Goal: Task Accomplishment & Management: Manage account settings

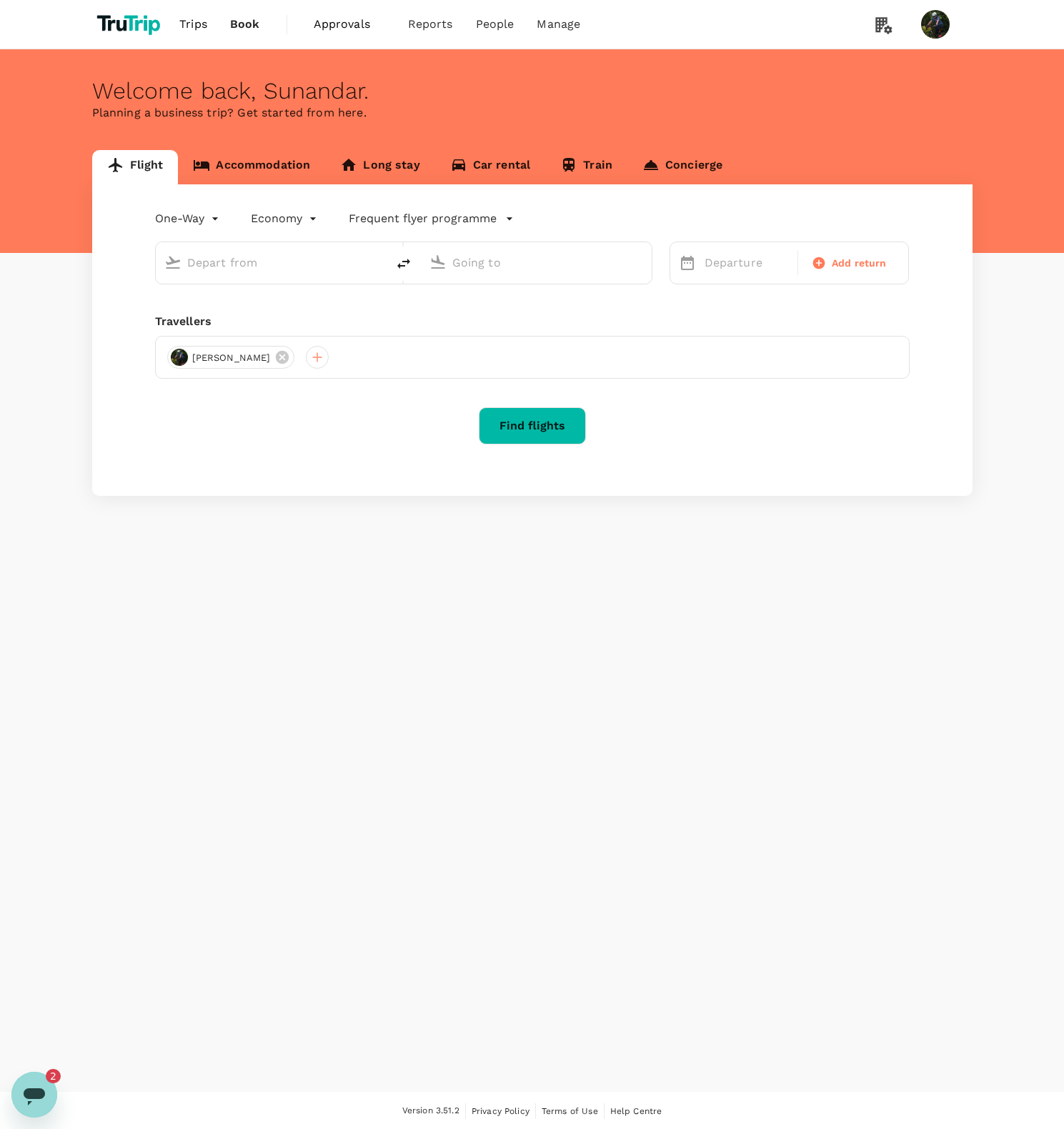
type input "Soekarno-Hatta Intl (CGK)"
type input "Limbang Airport (LMN)"
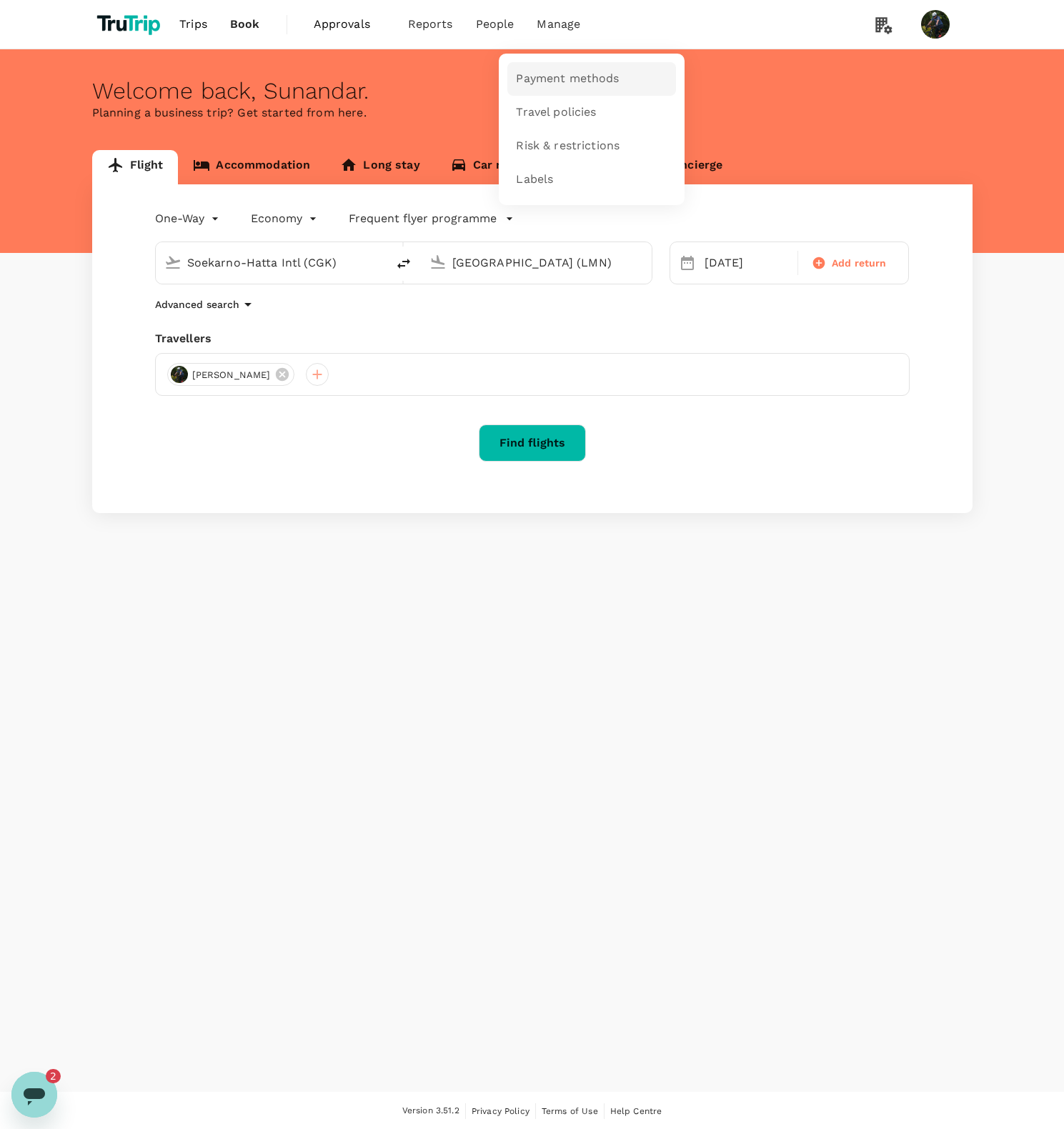
click at [552, 85] on span "Payment methods" at bounding box center [567, 79] width 103 height 17
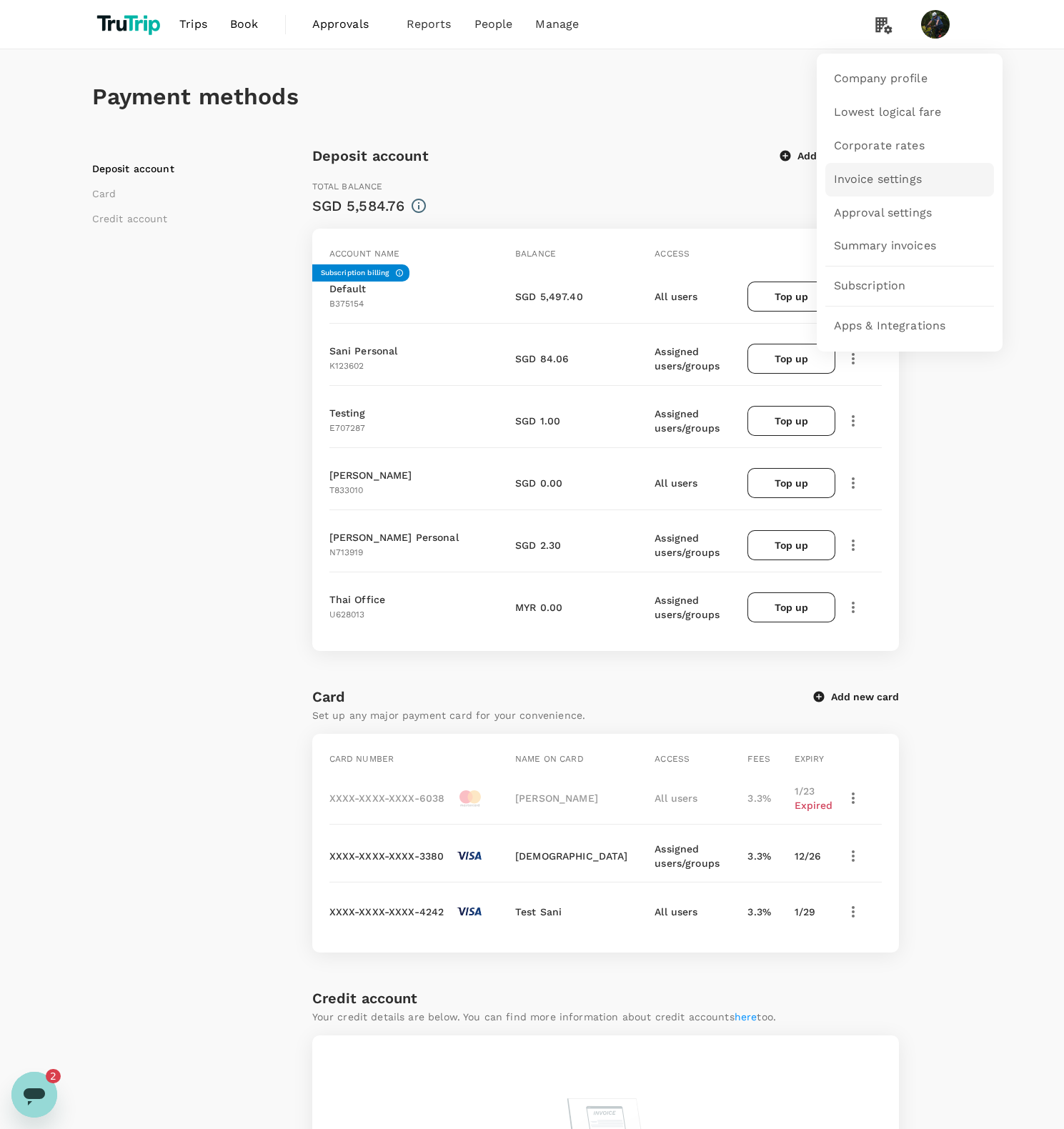
click at [889, 175] on span "Invoice settings" at bounding box center [878, 180] width 88 height 17
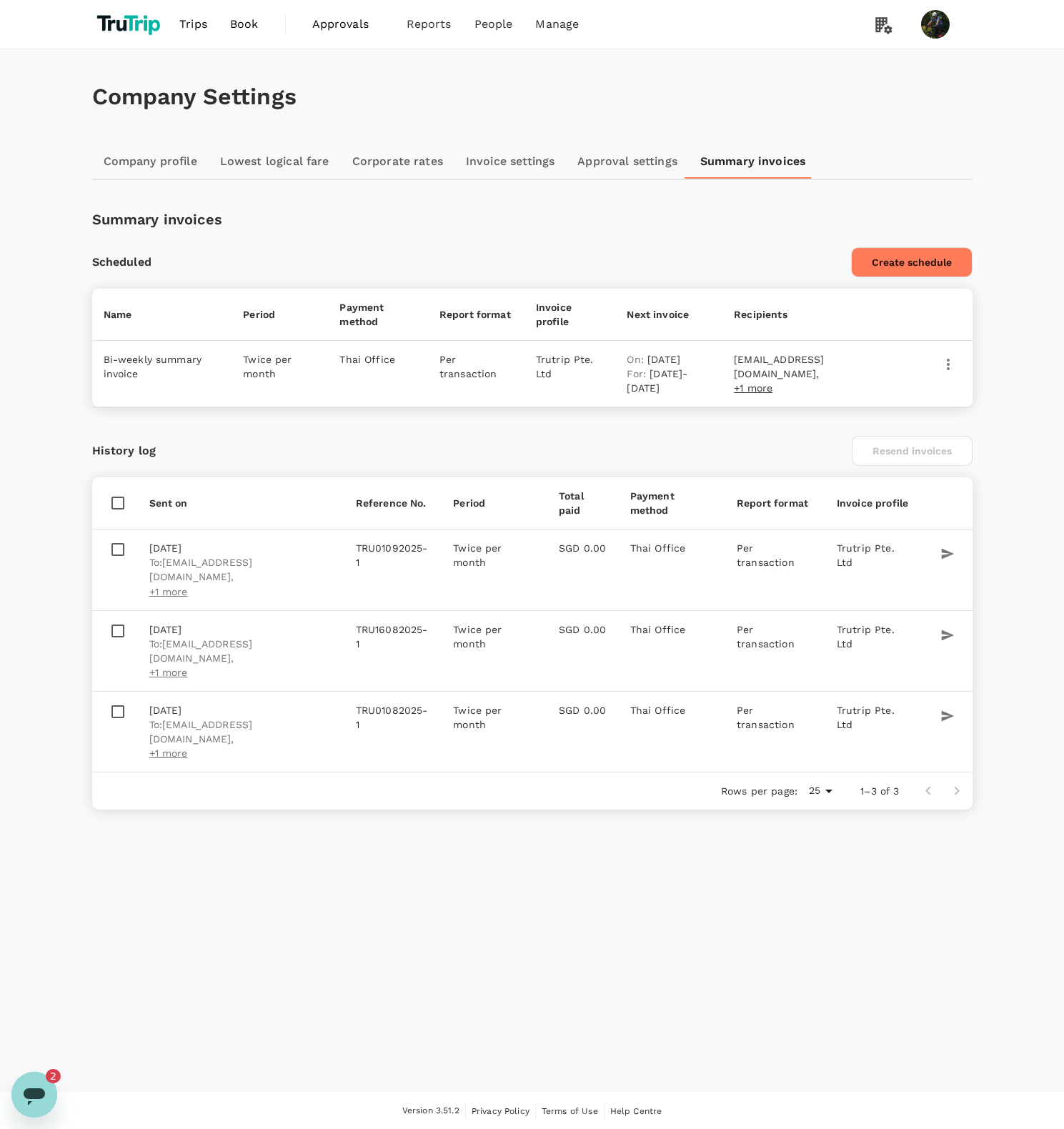
click at [886, 263] on button "Create schedule" at bounding box center [912, 262] width 122 height 30
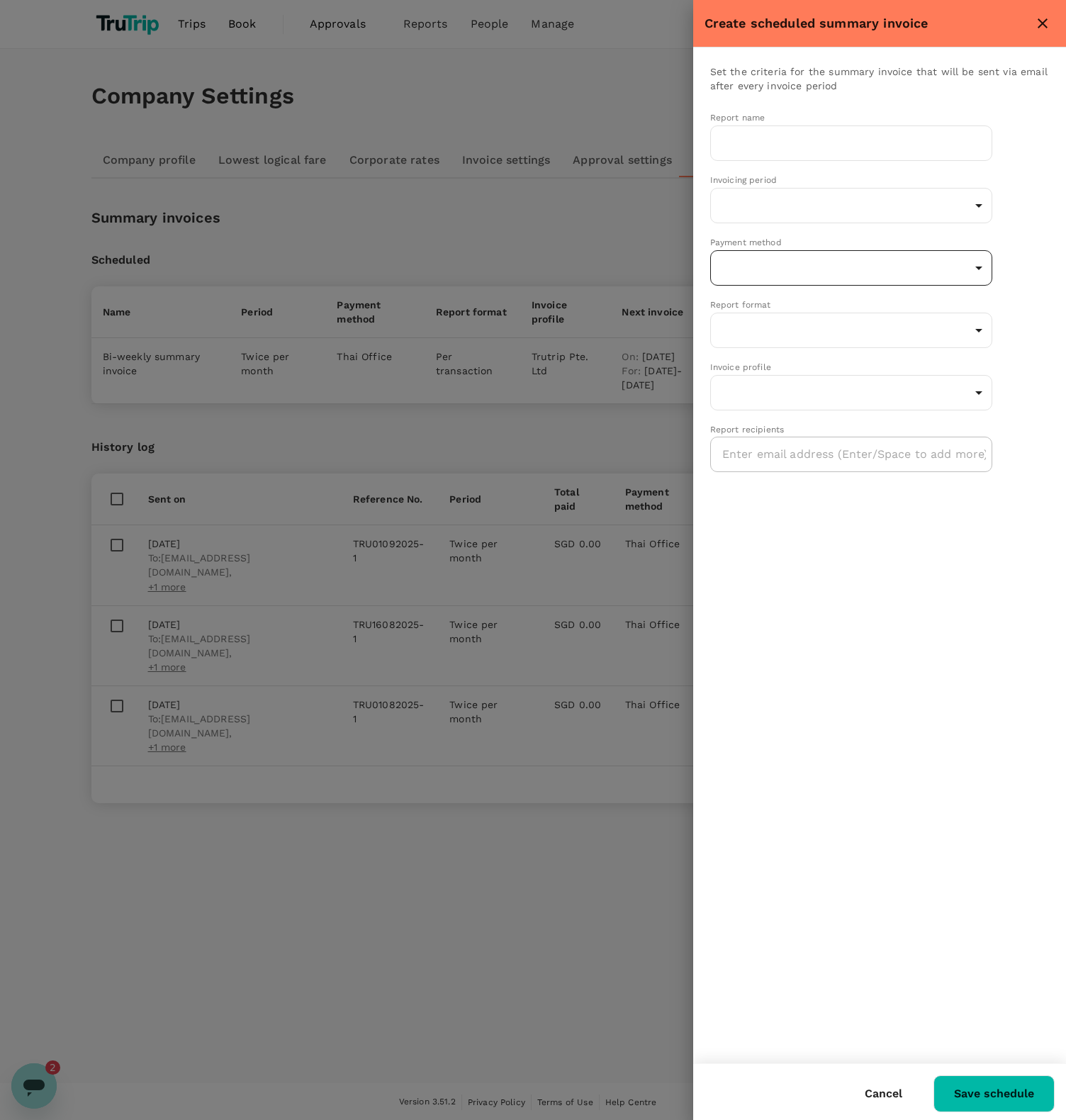
click at [803, 281] on body "Trips Book Approvals 0 Reports People Manage Company Settings Company profile L…" at bounding box center [533, 560] width 1066 height 1122
click at [1036, 230] on div at bounding box center [533, 560] width 1066 height 1120
